Goal: Task Accomplishment & Management: Manage account settings

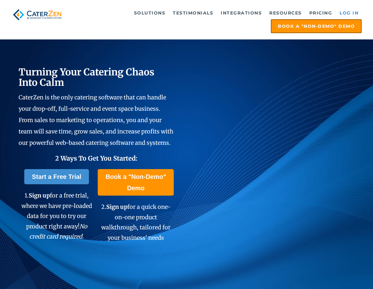
click at [339, 10] on link "Log in" at bounding box center [348, 13] width 25 height 13
click at [351, 12] on link "Log in" at bounding box center [348, 13] width 25 height 13
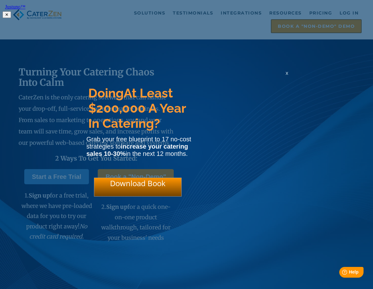
click at [287, 76] on span "x" at bounding box center [287, 73] width 3 height 6
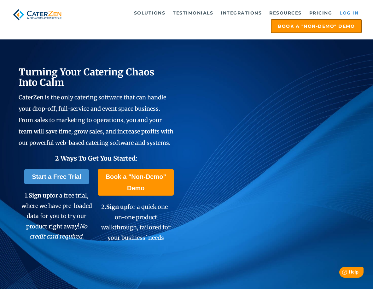
click at [355, 11] on link "Log in" at bounding box center [348, 13] width 25 height 13
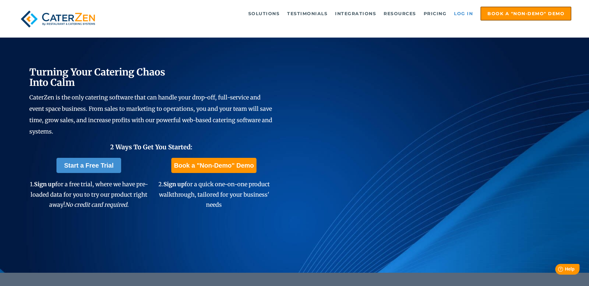
click at [454, 11] on link "Log in" at bounding box center [463, 13] width 25 height 13
